Goal: Task Accomplishment & Management: Complete application form

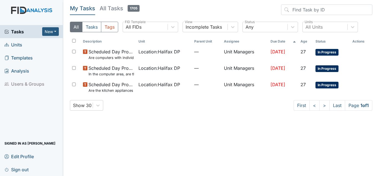
click at [20, 43] on span "Units" at bounding box center [13, 44] width 18 height 9
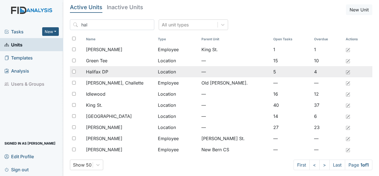
type input "hal"
click at [101, 74] on span "Halifax DP" at bounding box center [97, 71] width 22 height 7
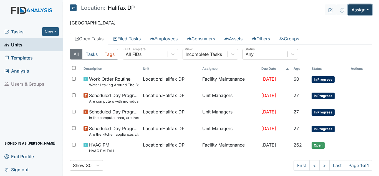
click at [355, 12] on button "Assign" at bounding box center [360, 9] width 24 height 11
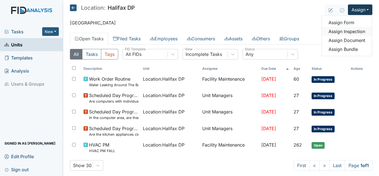
click at [347, 32] on link "Assign Inspection" at bounding box center [347, 31] width 50 height 9
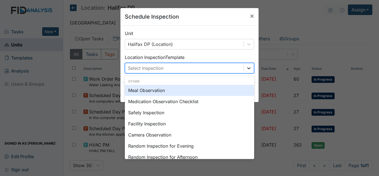
click at [249, 70] on icon at bounding box center [249, 68] width 6 height 6
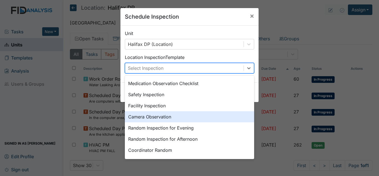
scroll to position [56, 0]
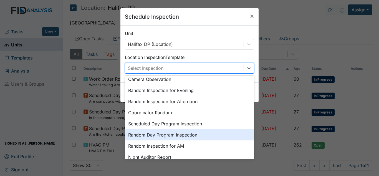
click at [163, 134] on div "Random Day Program Inspection" at bounding box center [189, 134] width 129 height 11
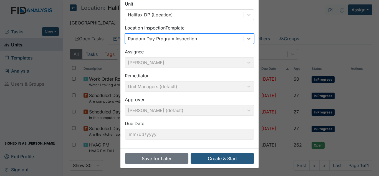
scroll to position [30, 0]
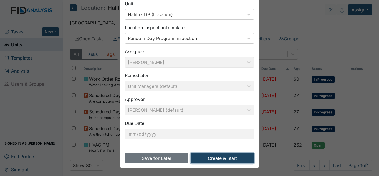
click at [201, 158] on button "Create & Start" at bounding box center [223, 158] width 64 height 11
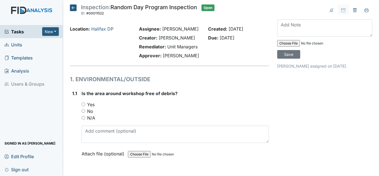
click at [90, 105] on label "Yes" at bounding box center [90, 104] width 7 height 7
click at [85, 105] on input "Yes" at bounding box center [84, 104] width 4 height 4
radio input "true"
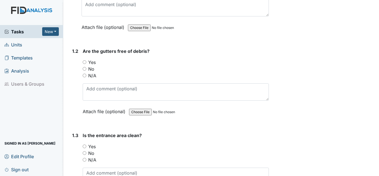
scroll to position [139, 0]
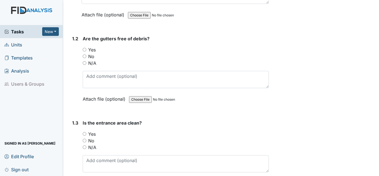
click at [93, 51] on label "Yes" at bounding box center [91, 49] width 7 height 7
click at [86, 51] on input "Yes" at bounding box center [85, 50] width 4 height 4
radio input "true"
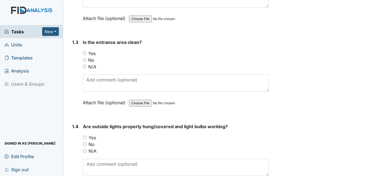
scroll to position [222, 0]
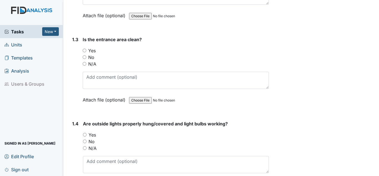
click at [93, 49] on label "Yes" at bounding box center [91, 50] width 7 height 7
click at [86, 49] on input "Yes" at bounding box center [85, 51] width 4 height 4
radio input "true"
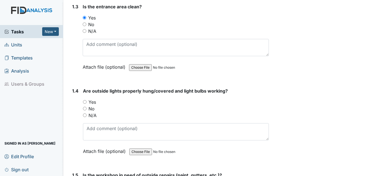
scroll to position [305, 0]
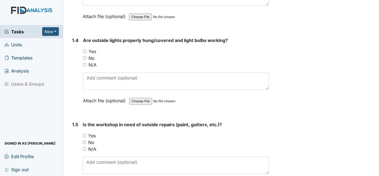
click at [95, 49] on label "Yes" at bounding box center [92, 51] width 7 height 7
click at [87, 49] on input "Yes" at bounding box center [85, 51] width 4 height 4
radio input "true"
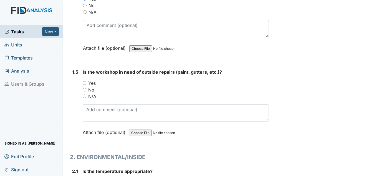
scroll to position [361, 0]
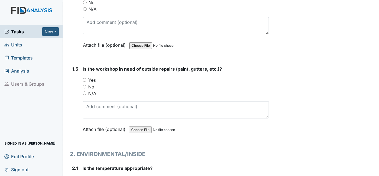
click at [91, 88] on label "No" at bounding box center [91, 86] width 6 height 7
click at [86, 88] on input "No" at bounding box center [85, 87] width 4 height 4
radio input "true"
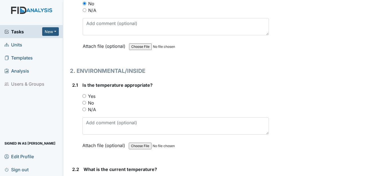
scroll to position [444, 0]
click at [93, 94] on label "Yes" at bounding box center [91, 95] width 7 height 7
click at [86, 94] on input "Yes" at bounding box center [84, 96] width 4 height 4
radio input "true"
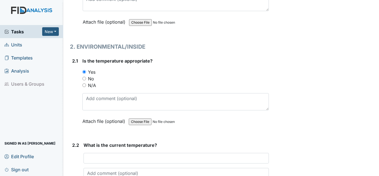
scroll to position [527, 0]
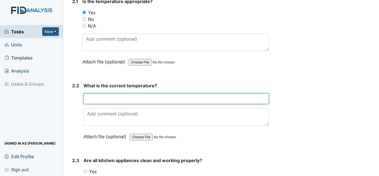
drag, startPoint x: 102, startPoint y: 94, endPoint x: 96, endPoint y: 81, distance: 13.9
click at [100, 89] on div "What is the current temperature? This field is required. Attach file (optional)…" at bounding box center [176, 112] width 185 height 61
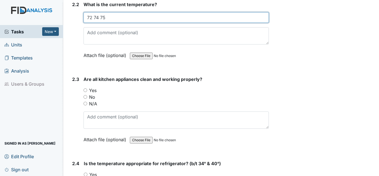
scroll to position [611, 0]
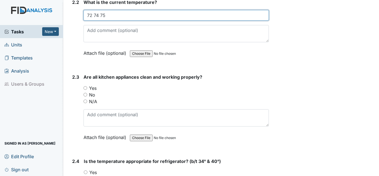
type input "72 74 75"
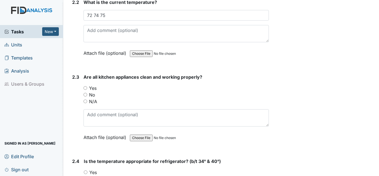
click at [94, 86] on label "Yes" at bounding box center [92, 88] width 7 height 7
click at [87, 86] on input "Yes" at bounding box center [86, 88] width 4 height 4
radio input "true"
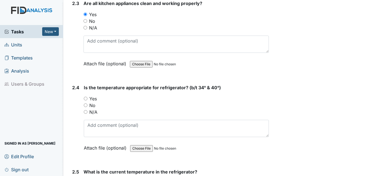
scroll to position [694, 0]
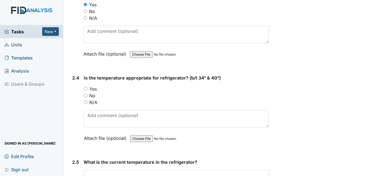
click at [94, 88] on label "Yes" at bounding box center [92, 88] width 7 height 7
click at [87, 88] on input "Yes" at bounding box center [86, 89] width 4 height 4
radio input "true"
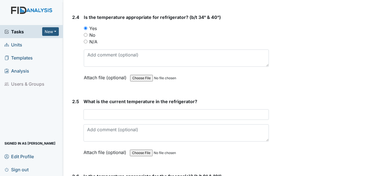
scroll to position [777, 0]
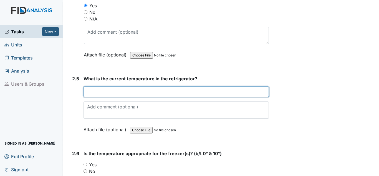
click at [97, 89] on input "text" at bounding box center [176, 91] width 185 height 11
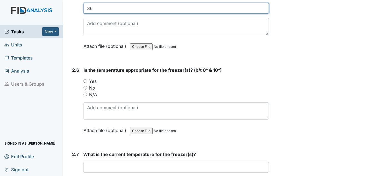
type input "36"
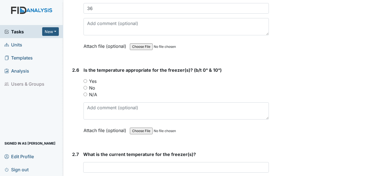
click at [91, 78] on label "Yes" at bounding box center [92, 81] width 7 height 7
click at [87, 79] on input "Yes" at bounding box center [86, 81] width 4 height 4
radio input "true"
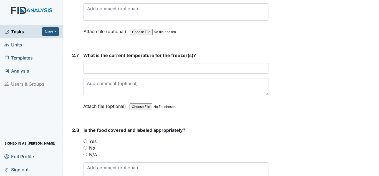
scroll to position [972, 0]
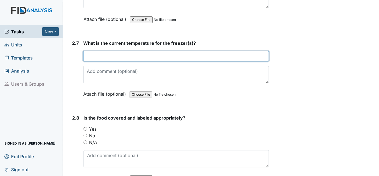
drag, startPoint x: 114, startPoint y: 60, endPoint x: 66, endPoint y: 36, distance: 54.1
click at [114, 59] on input "text" at bounding box center [176, 56] width 186 height 11
type input "freezer - 8 deep freezer -8"
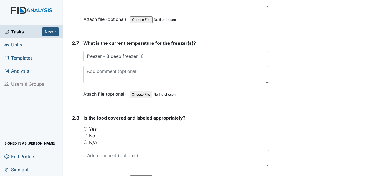
click at [93, 128] on label "Yes" at bounding box center [92, 128] width 7 height 7
click at [87, 128] on input "Yes" at bounding box center [86, 129] width 4 height 4
radio input "true"
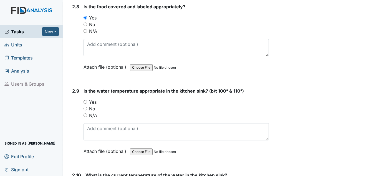
click at [92, 100] on label "Yes" at bounding box center [92, 102] width 7 height 7
click at [87, 100] on input "Yes" at bounding box center [86, 102] width 4 height 4
radio input "true"
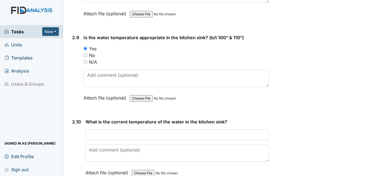
scroll to position [1138, 0]
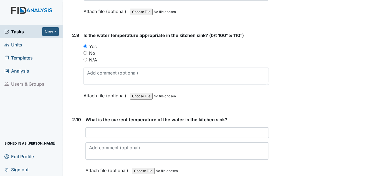
drag, startPoint x: 97, startPoint y: 126, endPoint x: 101, endPoint y: 132, distance: 7.1
click at [100, 130] on div "What is the current temperature of the water in the kitchen sink? This field is…" at bounding box center [176, 146] width 183 height 61
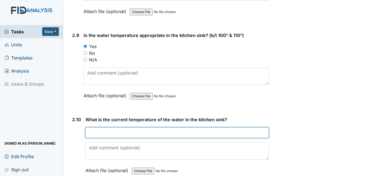
click at [108, 137] on input "text" at bounding box center [176, 132] width 183 height 11
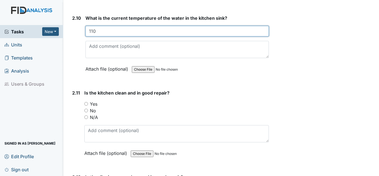
scroll to position [1249, 0]
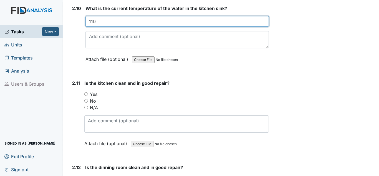
type input "110"
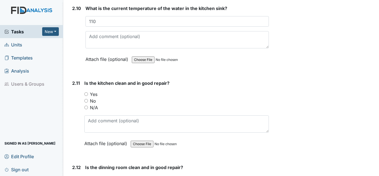
click at [95, 92] on label "Yes" at bounding box center [93, 94] width 7 height 7
click at [88, 92] on input "Yes" at bounding box center [86, 94] width 4 height 4
radio input "true"
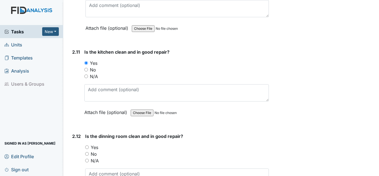
scroll to position [1332, 0]
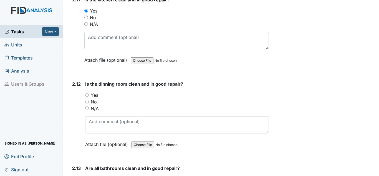
click at [95, 99] on label "No" at bounding box center [94, 101] width 6 height 7
click at [89, 100] on input "No" at bounding box center [87, 102] width 4 height 4
radio input "true"
drag, startPoint x: 92, startPoint y: 93, endPoint x: 104, endPoint y: 93, distance: 11.7
click at [92, 93] on label "Yes" at bounding box center [94, 95] width 7 height 7
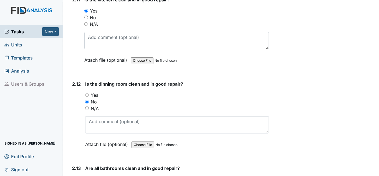
click at [89, 93] on input "Yes" at bounding box center [87, 95] width 4 height 4
radio input "true"
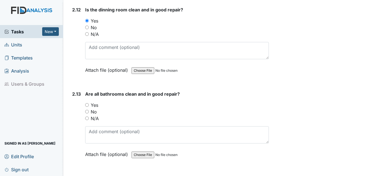
scroll to position [1416, 0]
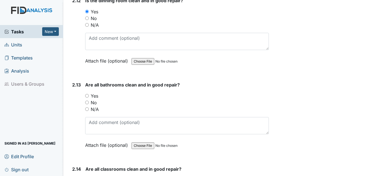
click at [91, 94] on label "Yes" at bounding box center [94, 95] width 7 height 7
click at [89, 94] on input "Yes" at bounding box center [87, 96] width 4 height 4
radio input "true"
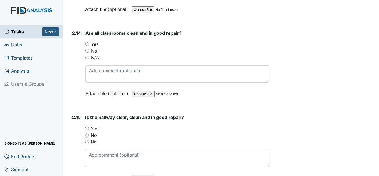
scroll to position [1555, 0]
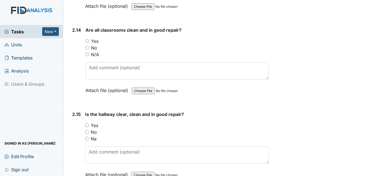
click at [93, 40] on label "Yes" at bounding box center [94, 41] width 7 height 7
click at [89, 40] on input "Yes" at bounding box center [87, 41] width 4 height 4
radio input "true"
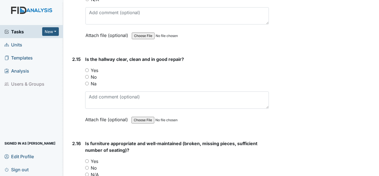
scroll to position [1610, 0]
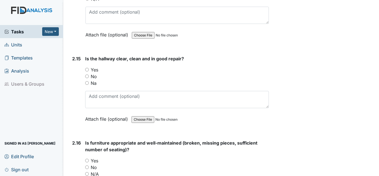
click at [95, 68] on label "Yes" at bounding box center [94, 69] width 7 height 7
click at [89, 68] on input "Yes" at bounding box center [87, 70] width 4 height 4
radio input "true"
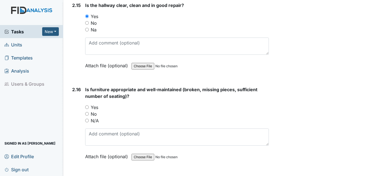
scroll to position [1693, 0]
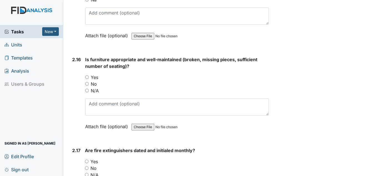
click at [97, 77] on label "Yes" at bounding box center [94, 77] width 7 height 7
click at [89, 77] on input "Yes" at bounding box center [87, 77] width 4 height 4
radio input "true"
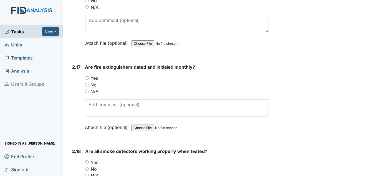
click at [94, 76] on label "Yes" at bounding box center [93, 78] width 7 height 7
click at [89, 76] on input "Yes" at bounding box center [87, 78] width 4 height 4
radio input "true"
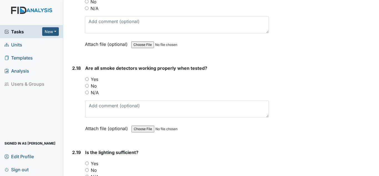
scroll to position [1860, 0]
click at [99, 80] on div "Yes" at bounding box center [177, 79] width 184 height 7
click at [93, 79] on label "Yes" at bounding box center [94, 79] width 7 height 7
click at [89, 79] on input "Yes" at bounding box center [87, 79] width 4 height 4
radio input "true"
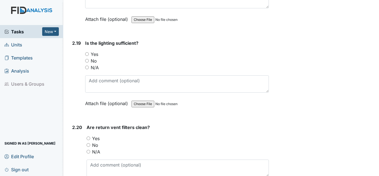
scroll to position [1971, 0]
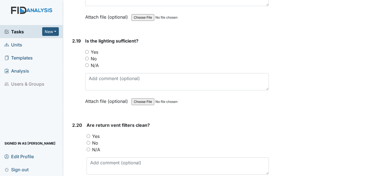
click at [95, 53] on label "Yes" at bounding box center [94, 52] width 7 height 7
click at [89, 53] on input "Yes" at bounding box center [87, 52] width 4 height 4
radio input "true"
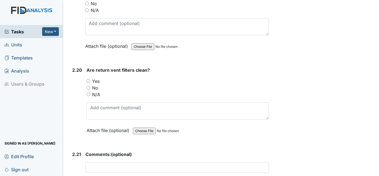
scroll to position [2026, 0]
click at [94, 80] on label "Yes" at bounding box center [95, 80] width 7 height 7
click at [90, 80] on input "Yes" at bounding box center [89, 81] width 4 height 4
radio input "true"
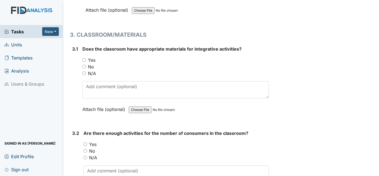
click at [91, 61] on label "Yes" at bounding box center [91, 60] width 7 height 7
click at [86, 61] on input "Yes" at bounding box center [84, 60] width 4 height 4
radio input "true"
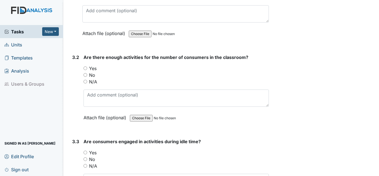
scroll to position [2304, 0]
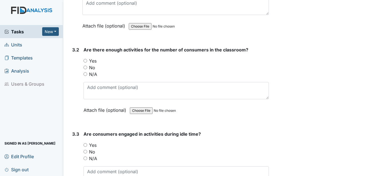
click at [97, 61] on div "Yes" at bounding box center [176, 60] width 185 height 7
click at [95, 61] on label "Yes" at bounding box center [92, 60] width 7 height 7
click at [87, 61] on input "Yes" at bounding box center [86, 61] width 4 height 4
radio input "true"
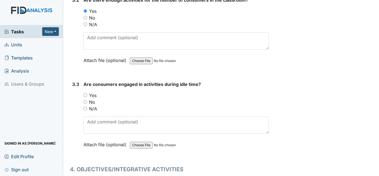
scroll to position [2387, 0]
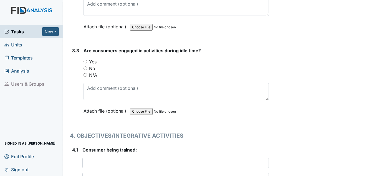
click at [94, 62] on label "Yes" at bounding box center [92, 61] width 7 height 7
click at [87, 62] on input "Yes" at bounding box center [86, 62] width 4 height 4
radio input "true"
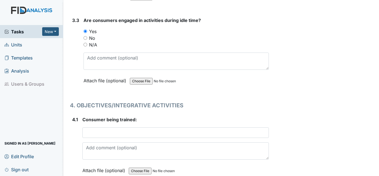
scroll to position [2471, 0]
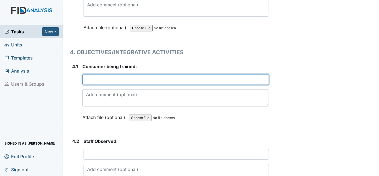
click at [100, 78] on input "text" at bounding box center [175, 79] width 187 height 11
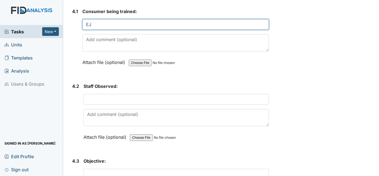
scroll to position [2526, 0]
type input "EJ"
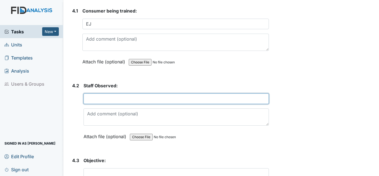
click at [131, 100] on input "text" at bounding box center [176, 98] width 185 height 11
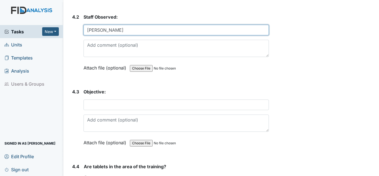
scroll to position [2609, 0]
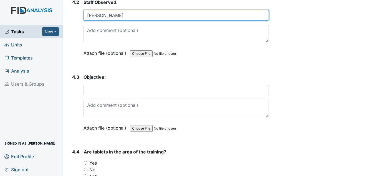
type input "E. Williams"
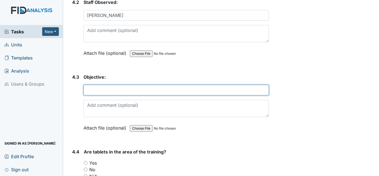
click at [149, 92] on input "text" at bounding box center [176, 90] width 185 height 11
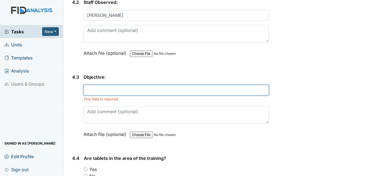
click at [102, 92] on input "text" at bounding box center [176, 90] width 185 height 11
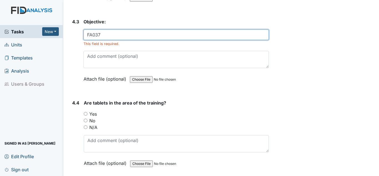
scroll to position [2665, 0]
type input "FA037"
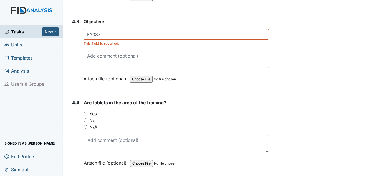
click at [95, 115] on label "Yes" at bounding box center [92, 113] width 7 height 7
click at [100, 112] on div "Yes" at bounding box center [176, 113] width 185 height 7
click at [93, 113] on label "Yes" at bounding box center [92, 113] width 7 height 7
click at [87, 113] on input "Yes" at bounding box center [86, 114] width 4 height 4
radio input "true"
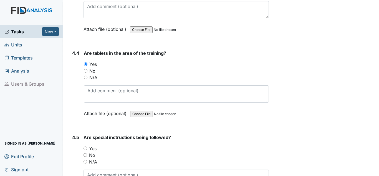
scroll to position [2748, 0]
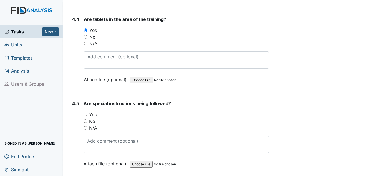
click at [92, 114] on label "Yes" at bounding box center [92, 114] width 7 height 7
click at [87, 114] on input "Yes" at bounding box center [86, 114] width 4 height 4
radio input "true"
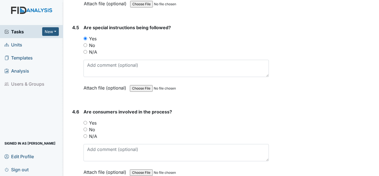
scroll to position [2859, 0]
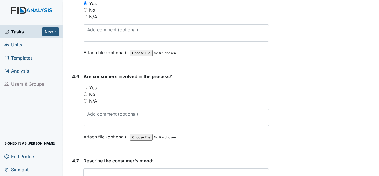
click at [92, 85] on label "Yes" at bounding box center [92, 87] width 7 height 7
click at [87, 85] on input "Yes" at bounding box center [86, 87] width 4 height 4
radio input "true"
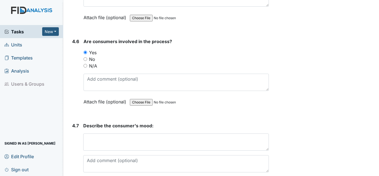
scroll to position [2970, 0]
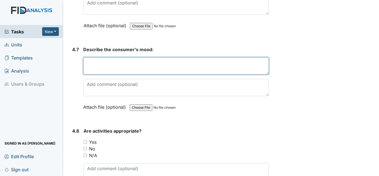
click at [97, 69] on textarea at bounding box center [176, 65] width 186 height 17
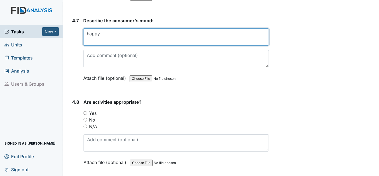
scroll to position [3026, 0]
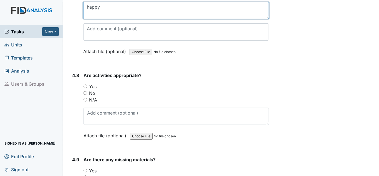
type textarea "happy"
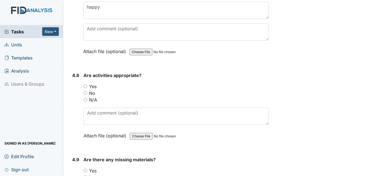
click at [96, 86] on label "Yes" at bounding box center [92, 86] width 7 height 7
click at [87, 86] on input "Yes" at bounding box center [86, 86] width 4 height 4
radio input "true"
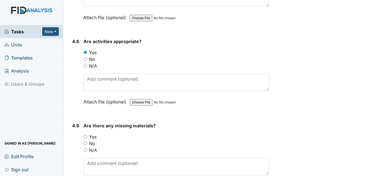
scroll to position [3137, 0]
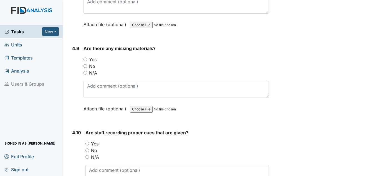
click at [90, 67] on label "No" at bounding box center [92, 66] width 6 height 7
click at [87, 67] on input "No" at bounding box center [86, 66] width 4 height 4
radio input "true"
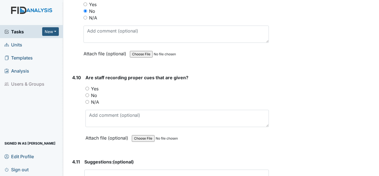
scroll to position [3192, 0]
click at [96, 87] on label "Yes" at bounding box center [94, 88] width 7 height 7
click at [89, 87] on input "Yes" at bounding box center [87, 88] width 4 height 4
radio input "true"
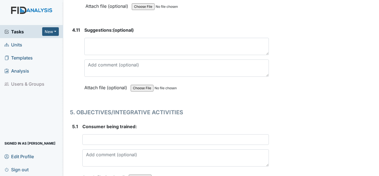
scroll to position [3387, 0]
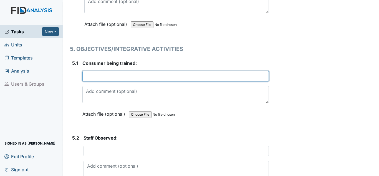
click at [97, 77] on input "text" at bounding box center [175, 76] width 187 height 11
type input "SB"
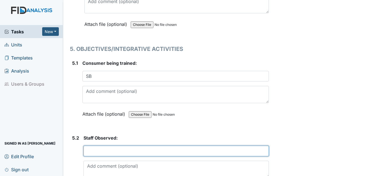
click at [130, 150] on input "text" at bounding box center [176, 150] width 185 height 11
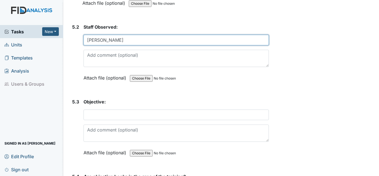
scroll to position [3498, 0]
type input "B. Hendricks"
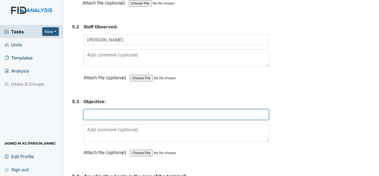
click at [99, 115] on input "text" at bounding box center [176, 114] width 185 height 11
type input "G"
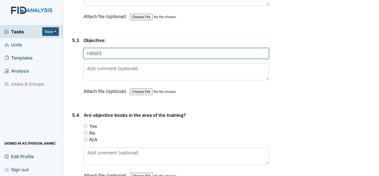
scroll to position [3609, 0]
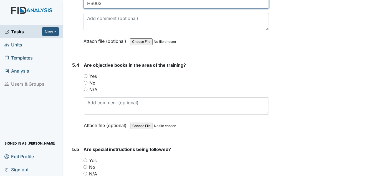
type input "HS003"
click at [98, 76] on div "Yes" at bounding box center [176, 76] width 185 height 7
click at [97, 71] on div "Are objective books in the area of the training? You must select one of the bel…" at bounding box center [176, 97] width 185 height 71
drag, startPoint x: 89, startPoint y: 74, endPoint x: 92, endPoint y: 76, distance: 3.1
click at [90, 76] on label "Yes" at bounding box center [92, 76] width 7 height 7
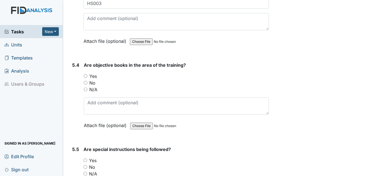
click at [87, 76] on input "Yes" at bounding box center [86, 76] width 4 height 4
radio input "true"
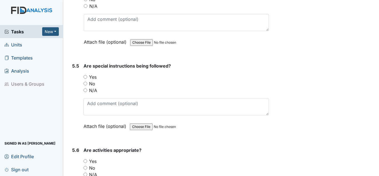
click at [92, 78] on label "Yes" at bounding box center [92, 77] width 7 height 7
click at [87, 78] on input "Yes" at bounding box center [86, 77] width 4 height 4
radio input "true"
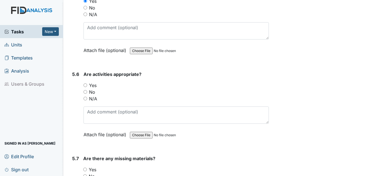
scroll to position [3775, 0]
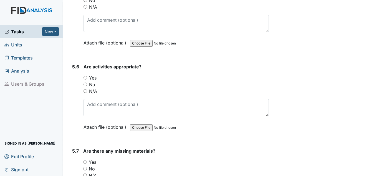
click at [92, 77] on label "Yes" at bounding box center [92, 77] width 7 height 7
click at [87, 77] on input "Yes" at bounding box center [86, 78] width 4 height 4
radio input "true"
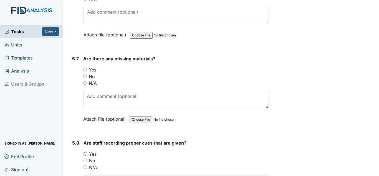
scroll to position [3886, 0]
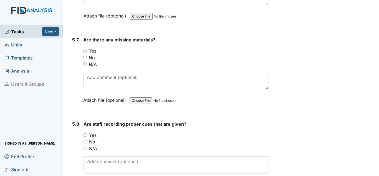
click at [91, 54] on label "No" at bounding box center [92, 57] width 6 height 7
click at [87, 56] on input "No" at bounding box center [85, 58] width 4 height 4
radio input "true"
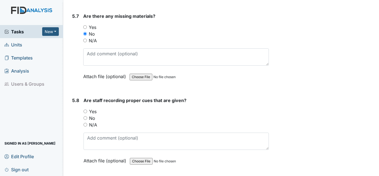
scroll to position [3942, 0]
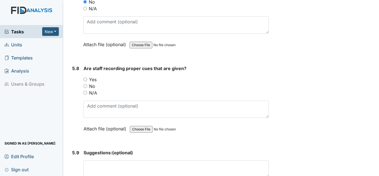
click at [92, 77] on label "Yes" at bounding box center [92, 79] width 7 height 7
click at [87, 77] on input "Yes" at bounding box center [86, 79] width 4 height 4
radio input "true"
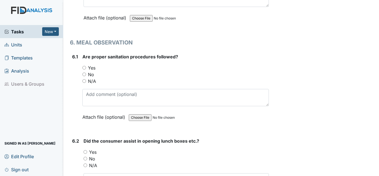
scroll to position [4136, 0]
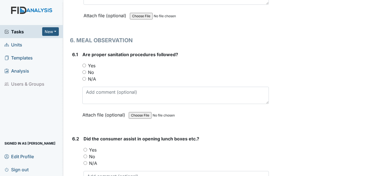
click at [90, 65] on label "Yes" at bounding box center [91, 65] width 7 height 7
click at [86, 65] on input "Yes" at bounding box center [84, 66] width 4 height 4
radio input "true"
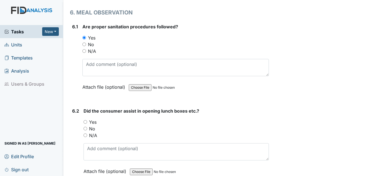
click at [92, 120] on label "Yes" at bounding box center [92, 122] width 7 height 7
click at [87, 120] on input "Yes" at bounding box center [86, 122] width 4 height 4
radio input "true"
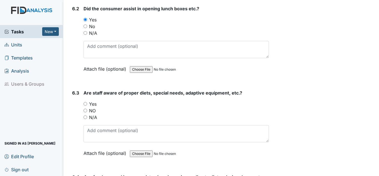
scroll to position [4275, 0]
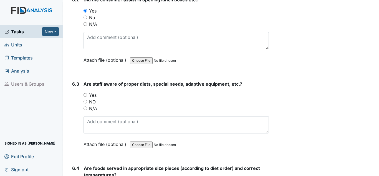
click at [94, 95] on label "Yes" at bounding box center [92, 95] width 7 height 7
click at [87, 95] on input "Yes" at bounding box center [86, 95] width 4 height 4
radio input "true"
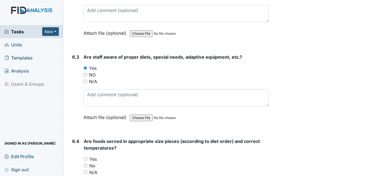
scroll to position [4358, 0]
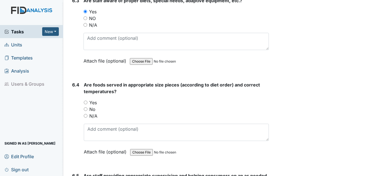
click at [94, 101] on label "Yes" at bounding box center [92, 102] width 7 height 7
click at [87, 101] on input "Yes" at bounding box center [86, 102] width 4 height 4
radio input "true"
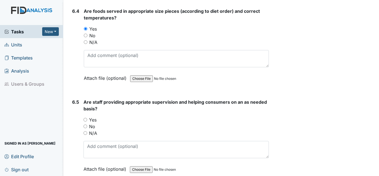
scroll to position [4469, 0]
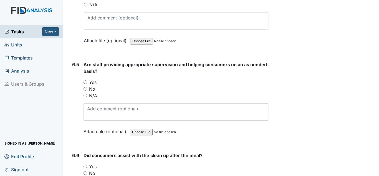
click at [92, 82] on label "Yes" at bounding box center [92, 82] width 7 height 7
click at [87, 82] on input "Yes" at bounding box center [86, 82] width 4 height 4
radio input "true"
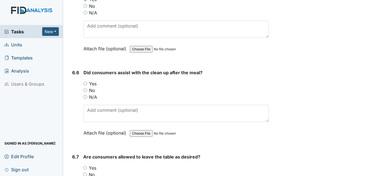
scroll to position [4553, 0]
drag, startPoint x: 91, startPoint y: 82, endPoint x: 95, endPoint y: 82, distance: 4.5
click at [91, 82] on label "Yes" at bounding box center [92, 83] width 7 height 7
click at [87, 82] on input "Yes" at bounding box center [86, 83] width 4 height 4
radio input "true"
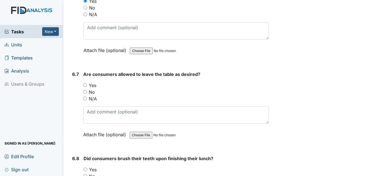
scroll to position [4636, 0]
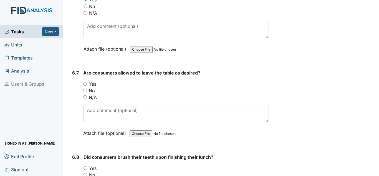
click at [90, 83] on label "Yes" at bounding box center [92, 84] width 7 height 7
click at [87, 83] on input "Yes" at bounding box center [85, 84] width 4 height 4
radio input "true"
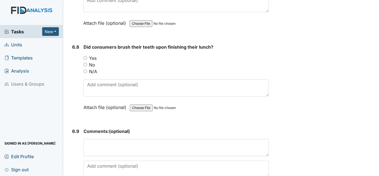
scroll to position [4747, 0]
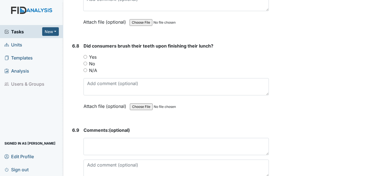
click at [96, 57] on label "Yes" at bounding box center [92, 57] width 7 height 7
click at [87, 57] on input "Yes" at bounding box center [86, 57] width 4 height 4
radio input "true"
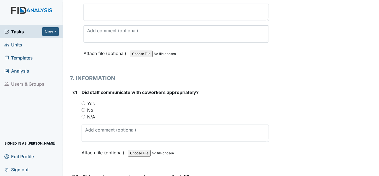
scroll to position [4886, 0]
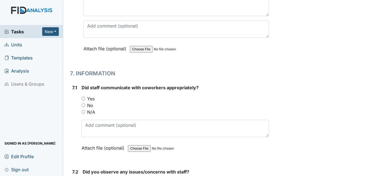
click at [91, 97] on label "Yes" at bounding box center [90, 98] width 7 height 7
click at [85, 97] on input "Yes" at bounding box center [84, 99] width 4 height 4
radio input "true"
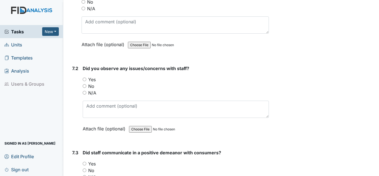
scroll to position [4997, 0]
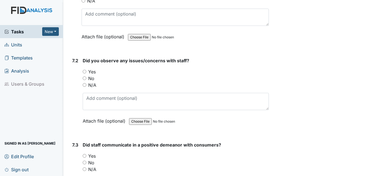
click at [92, 77] on label "No" at bounding box center [91, 78] width 6 height 7
click at [86, 77] on input "No" at bounding box center [85, 78] width 4 height 4
radio input "true"
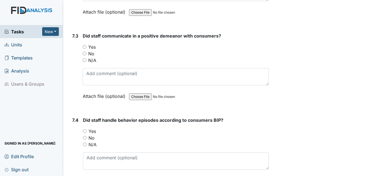
scroll to position [5108, 0]
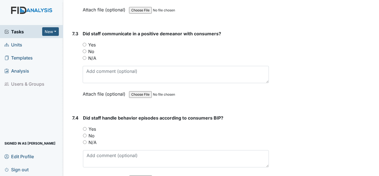
click at [90, 44] on label "Yes" at bounding box center [91, 44] width 7 height 7
click at [86, 44] on input "Yes" at bounding box center [85, 45] width 4 height 4
radio input "true"
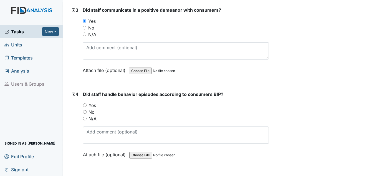
scroll to position [5163, 0]
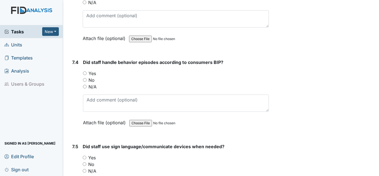
click at [92, 75] on label "Yes" at bounding box center [92, 73] width 7 height 7
click at [87, 75] on input "Yes" at bounding box center [85, 73] width 4 height 4
radio input "true"
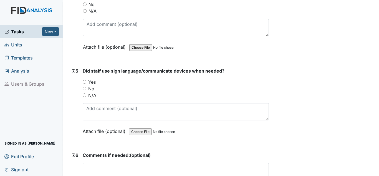
scroll to position [5247, 0]
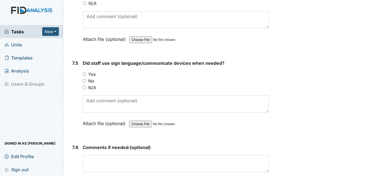
click at [96, 74] on label "Yes" at bounding box center [91, 74] width 7 height 7
click at [86, 74] on input "Yes" at bounding box center [85, 74] width 4 height 4
radio input "true"
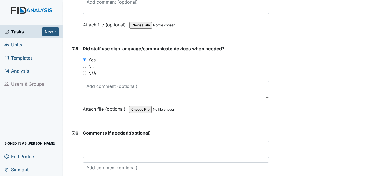
scroll to position [5274, 0]
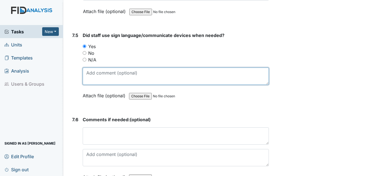
drag, startPoint x: 92, startPoint y: 77, endPoint x: 90, endPoint y: 71, distance: 6.1
click at [96, 74] on textarea at bounding box center [176, 75] width 186 height 17
type textarea "I"
type textarea "A"
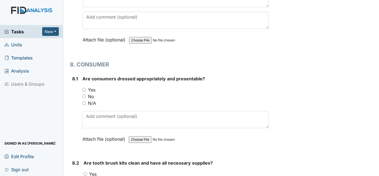
scroll to position [5413, 0]
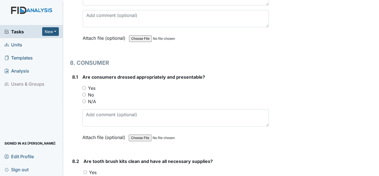
click at [94, 89] on label "Yes" at bounding box center [91, 88] width 7 height 7
click at [86, 89] on input "Yes" at bounding box center [84, 88] width 4 height 4
radio input "true"
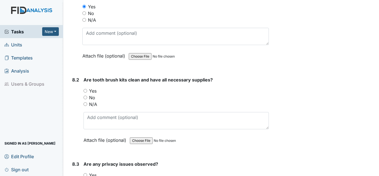
scroll to position [5496, 0]
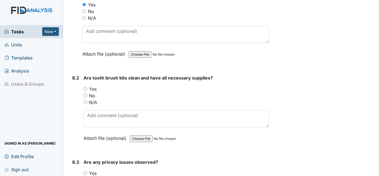
click at [93, 87] on label "Yes" at bounding box center [92, 88] width 7 height 7
click at [87, 87] on input "Yes" at bounding box center [86, 89] width 4 height 4
radio input "true"
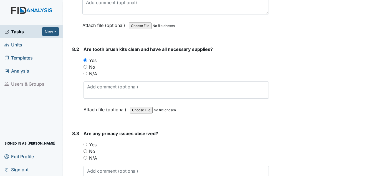
scroll to position [5580, 0]
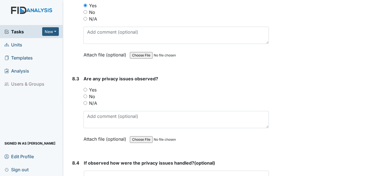
click at [92, 95] on label "No" at bounding box center [92, 96] width 6 height 7
click at [87, 95] on input "No" at bounding box center [86, 96] width 4 height 4
radio input "true"
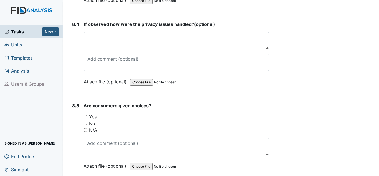
scroll to position [5718, 0]
click at [92, 116] on label "Yes" at bounding box center [92, 116] width 7 height 7
click at [87, 116] on input "Yes" at bounding box center [86, 116] width 4 height 4
radio input "true"
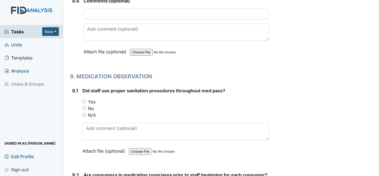
scroll to position [5913, 0]
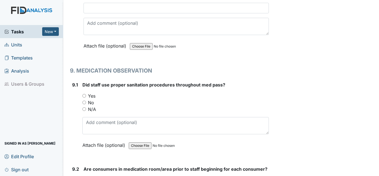
click at [87, 95] on div "Yes" at bounding box center [175, 95] width 187 height 7
click at [93, 97] on label "Yes" at bounding box center [91, 95] width 7 height 7
click at [86, 97] on input "Yes" at bounding box center [84, 96] width 4 height 4
radio input "true"
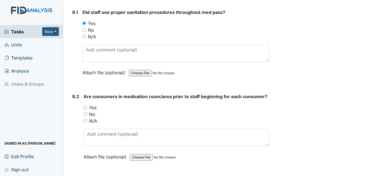
scroll to position [6024, 0]
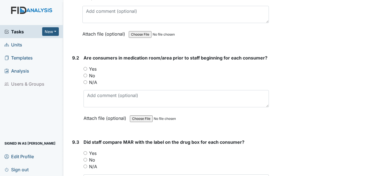
click at [94, 67] on label "Yes" at bounding box center [92, 69] width 7 height 7
click at [87, 67] on input "Yes" at bounding box center [86, 69] width 4 height 4
radio input "true"
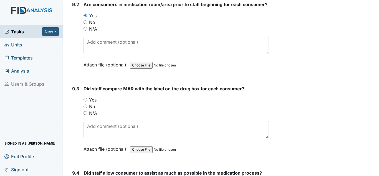
scroll to position [6079, 0]
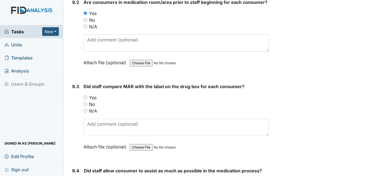
click at [95, 97] on label "Yes" at bounding box center [92, 97] width 7 height 7
click at [87, 97] on input "Yes" at bounding box center [86, 97] width 4 height 4
radio input "true"
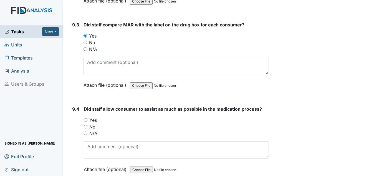
scroll to position [6163, 0]
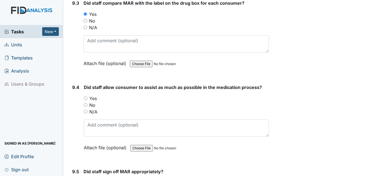
click at [93, 96] on label "Yes" at bounding box center [92, 98] width 7 height 7
click at [87, 96] on input "Yes" at bounding box center [86, 98] width 4 height 4
radio input "true"
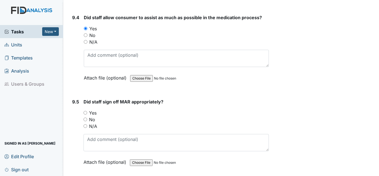
scroll to position [6246, 0]
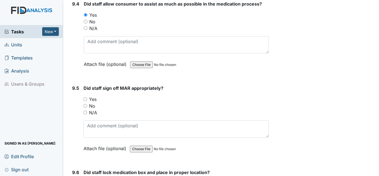
click at [94, 100] on label "Yes" at bounding box center [92, 99] width 7 height 7
click at [87, 100] on input "Yes" at bounding box center [86, 99] width 4 height 4
radio input "true"
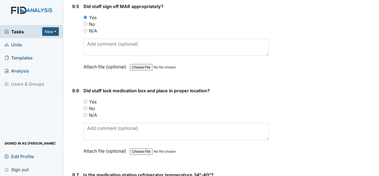
scroll to position [6329, 0]
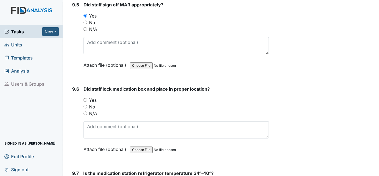
click at [92, 99] on label "Yes" at bounding box center [92, 100] width 7 height 7
click at [87, 99] on input "Yes" at bounding box center [86, 100] width 4 height 4
radio input "true"
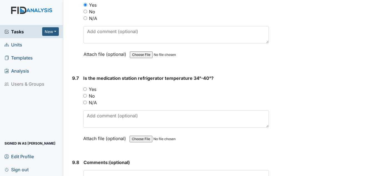
scroll to position [6440, 0]
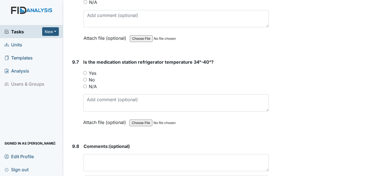
click at [93, 74] on label "Yes" at bounding box center [92, 73] width 7 height 7
click at [87, 74] on input "Yes" at bounding box center [85, 73] width 4 height 4
radio input "true"
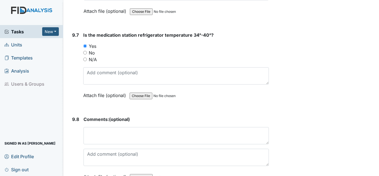
scroll to position [6504, 0]
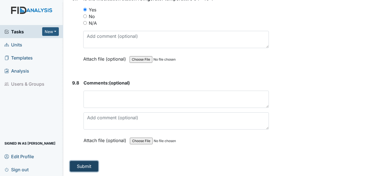
click at [81, 161] on button "Submit" at bounding box center [84, 166] width 28 height 11
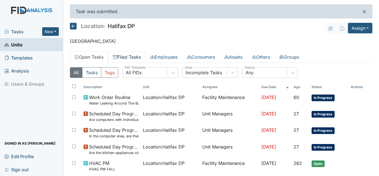
click at [131, 59] on link "Filed Tasks" at bounding box center [126, 57] width 37 height 12
